Goal: Transaction & Acquisition: Purchase product/service

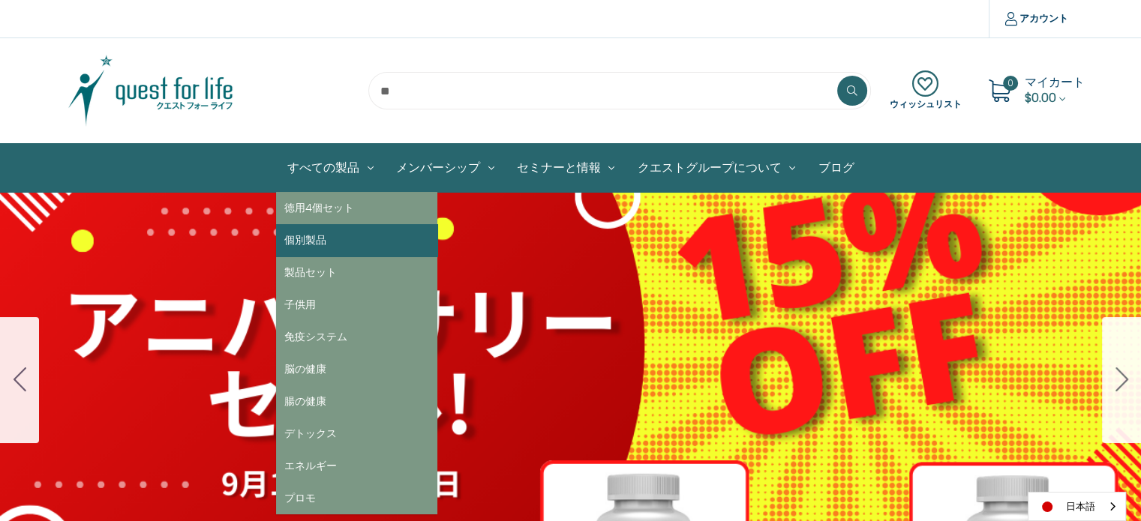
click at [321, 242] on link "個別製品" at bounding box center [356, 240] width 161 height 32
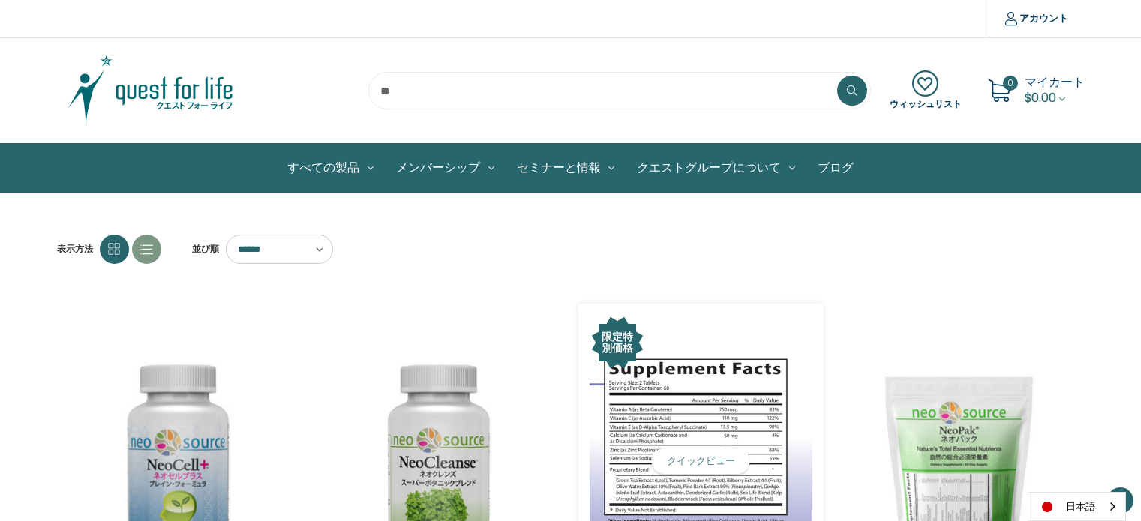
scroll to position [299, 0]
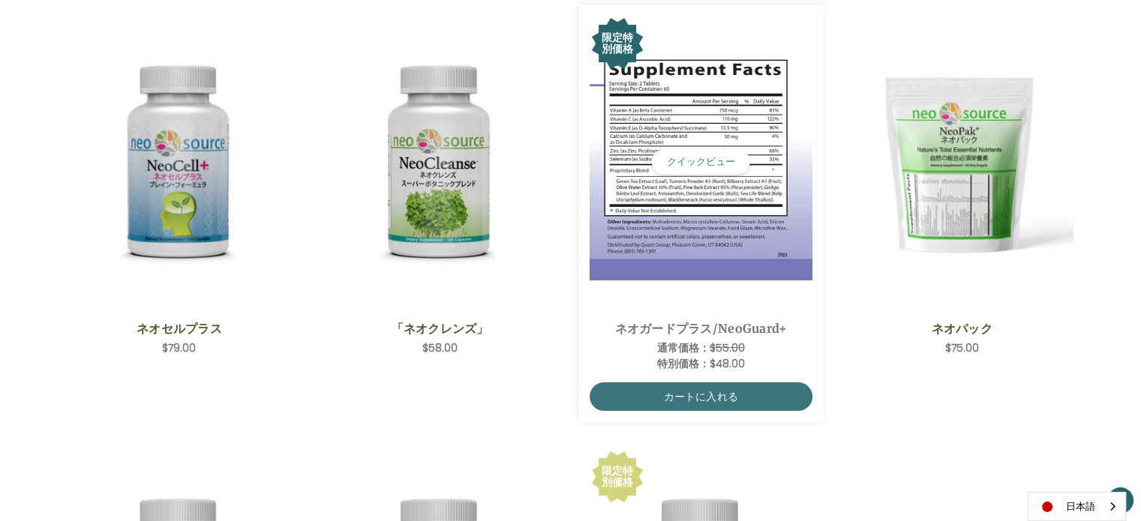
click at [669, 226] on img "NeoGuard Plus,Was:$55.00,\aNow:$48.00\a" at bounding box center [701, 162] width 223 height 237
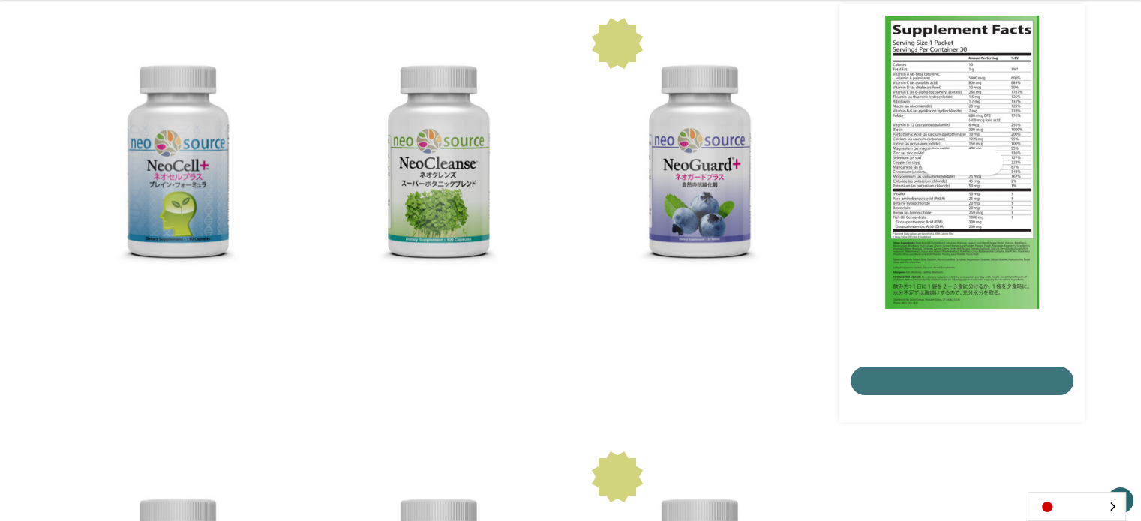
scroll to position [299, 0]
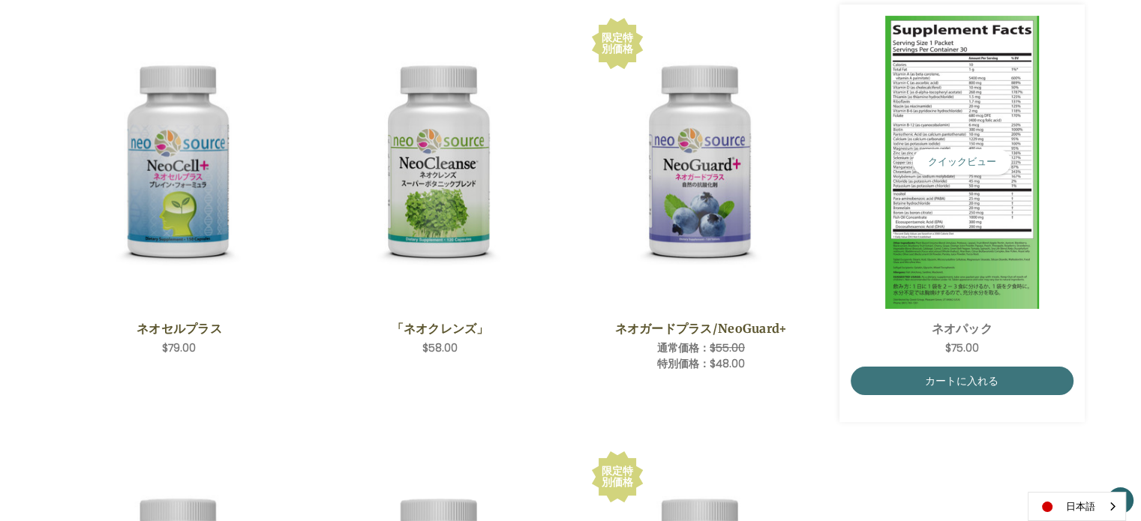
click at [969, 216] on img "NeoPak,$75.00\a" at bounding box center [962, 162] width 223 height 293
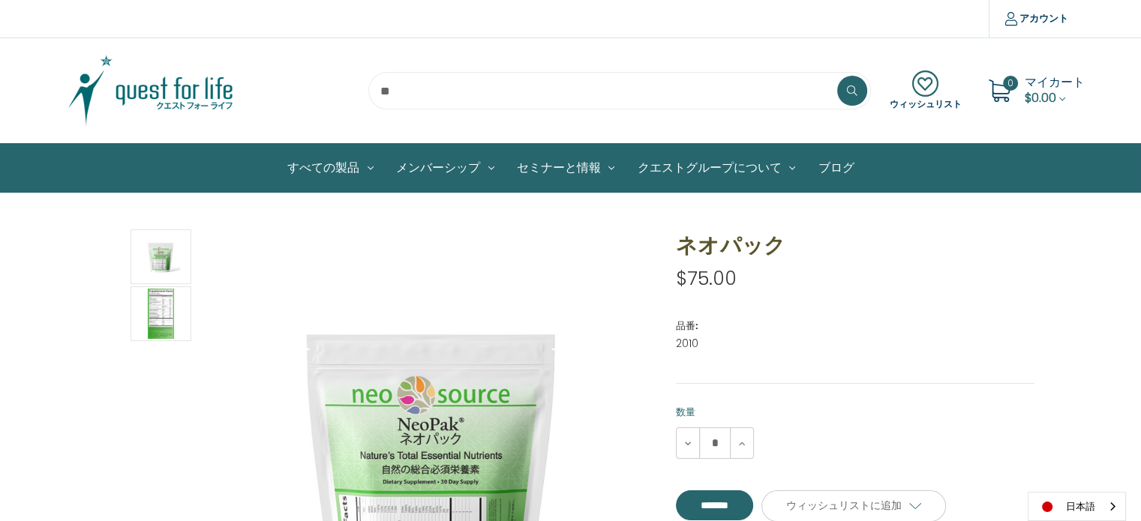
click at [170, 94] on img at bounding box center [151, 90] width 188 height 75
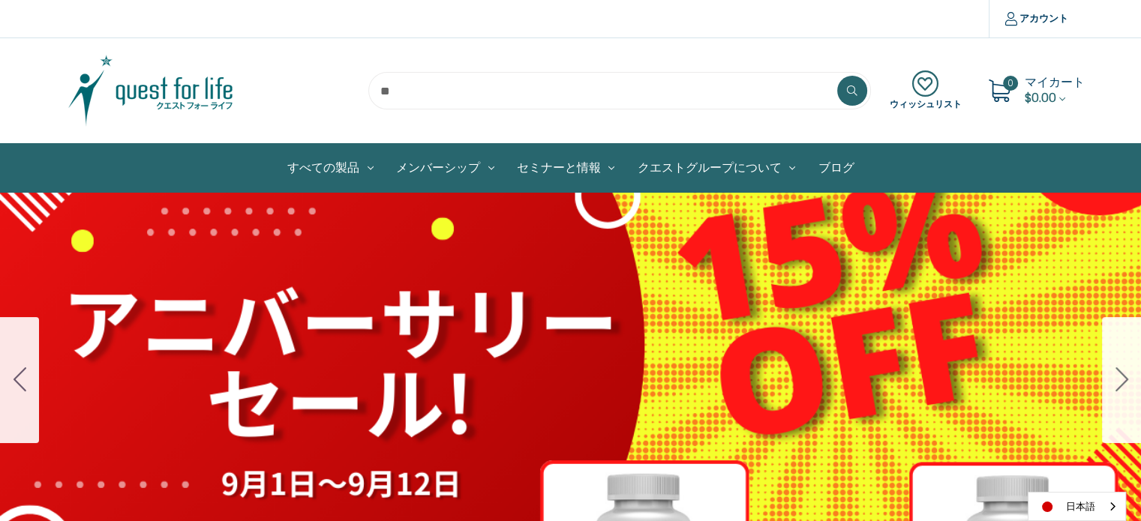
drag, startPoint x: 0, startPoint y: 0, endPoint x: 1116, endPoint y: 383, distance: 1180.5
click at [1116, 383] on icon "Go to slide 2" at bounding box center [1122, 380] width 13 height 24
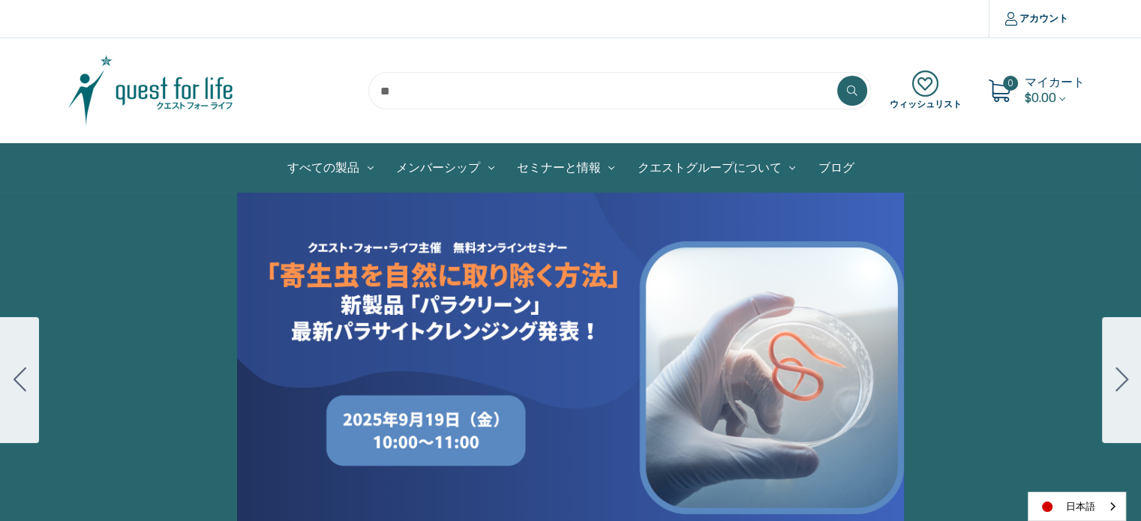
click at [669, 348] on div "Carousel Title Add a description for your carousel slide. You can use this to p…" at bounding box center [570, 380] width 1141 height 375
